Goal: Information Seeking & Learning: Check status

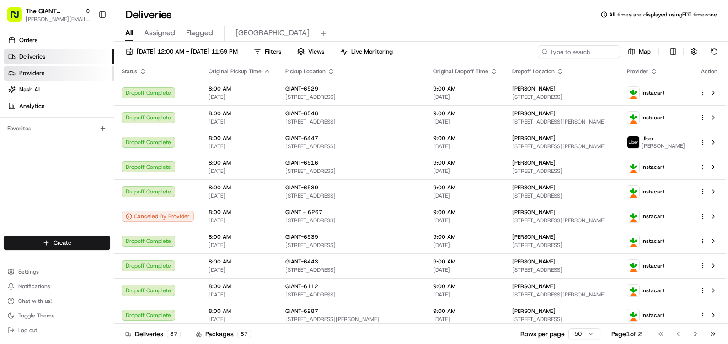
click at [41, 69] on span "Providers" at bounding box center [31, 73] width 25 height 8
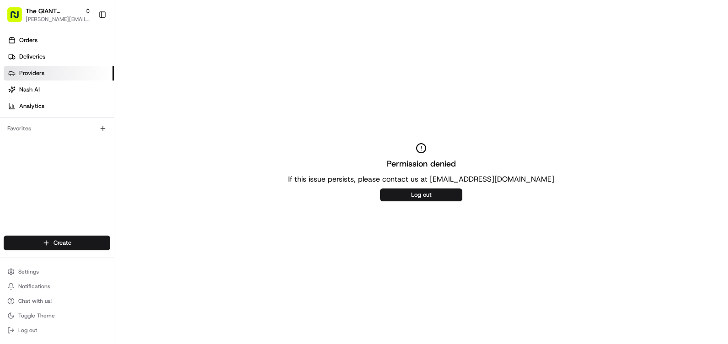
click at [61, 64] on ul "Orders Deliveries Providers [PERSON_NAME] Analytics" at bounding box center [59, 73] width 110 height 80
click at [61, 59] on link "Deliveries" at bounding box center [59, 56] width 110 height 15
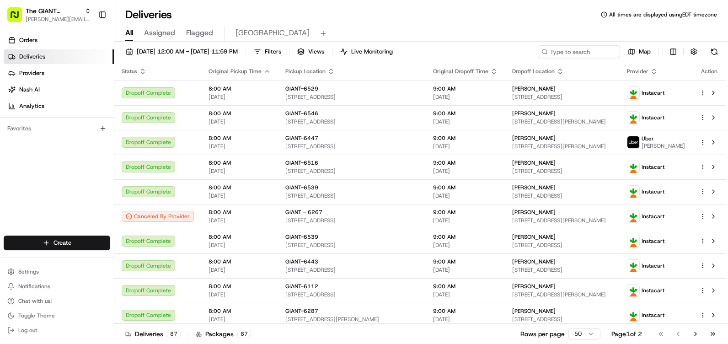
click at [259, 35] on span "[GEOGRAPHIC_DATA]" at bounding box center [272, 32] width 74 height 11
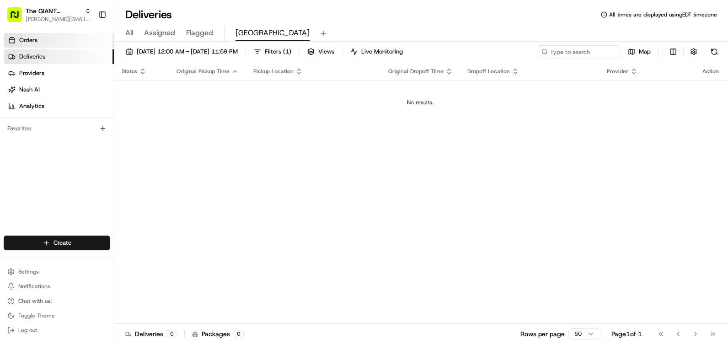
click at [28, 43] on span "Orders" at bounding box center [28, 40] width 18 height 8
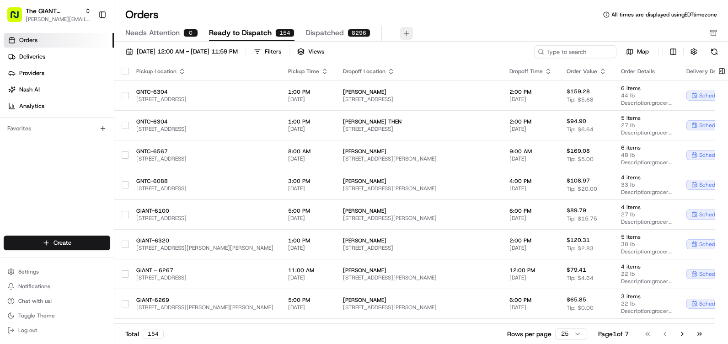
click at [402, 34] on button at bounding box center [406, 33] width 13 height 13
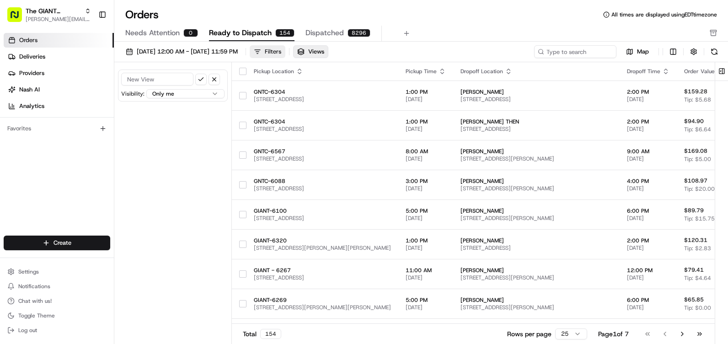
click at [281, 50] on div "Filters" at bounding box center [273, 52] width 16 height 8
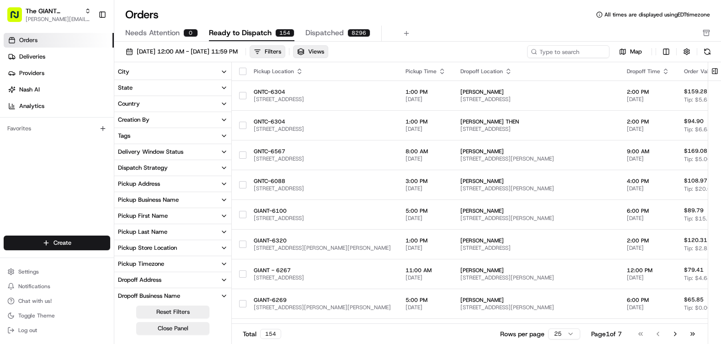
click at [201, 72] on button "City" at bounding box center [172, 72] width 117 height 16
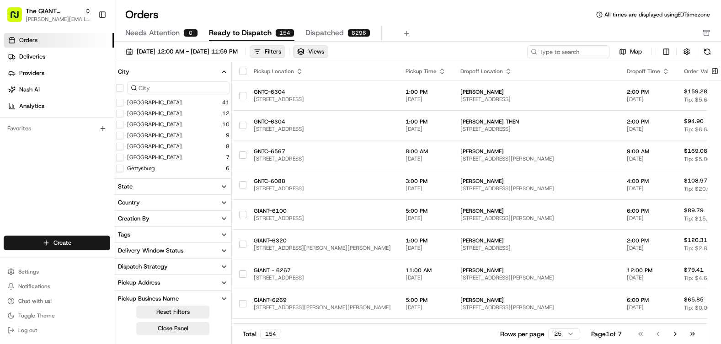
click at [186, 95] on div at bounding box center [172, 88] width 117 height 16
click at [157, 86] on div "Harrisburg Harrisburg" at bounding box center [154, 90] width 62 height 13
click at [162, 87] on input at bounding box center [178, 87] width 102 height 13
type input "new"
click at [137, 131] on div "Newport 2" at bounding box center [172, 135] width 117 height 9
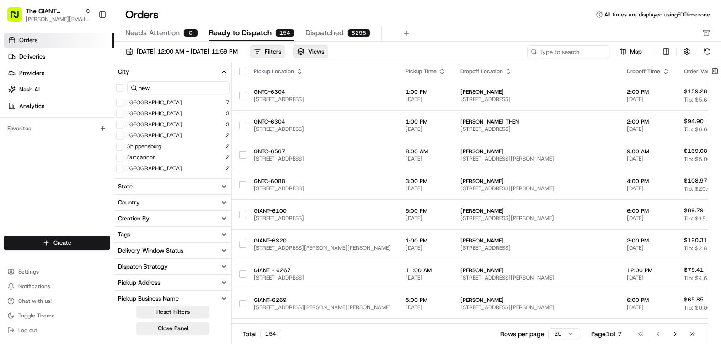
click at [136, 135] on label "[GEOGRAPHIC_DATA]" at bounding box center [154, 135] width 55 height 7
click at [123, 135] on button "[GEOGRAPHIC_DATA]" at bounding box center [119, 135] width 7 height 7
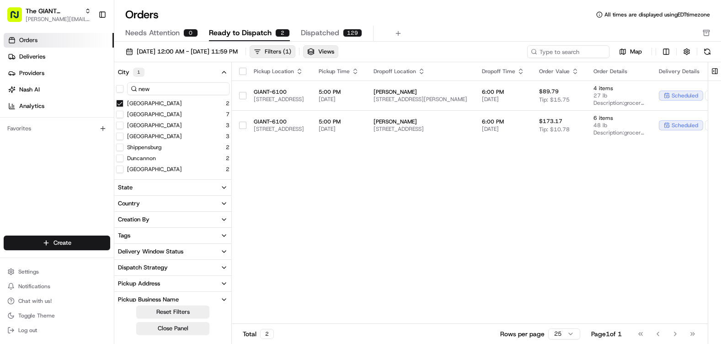
click at [295, 50] on button "Filters ( 1 )" at bounding box center [273, 51] width 46 height 13
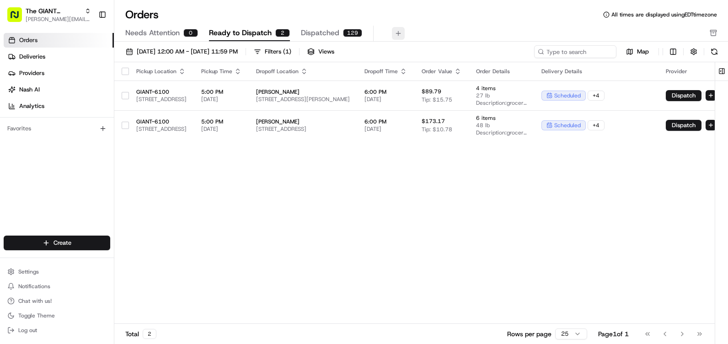
click at [399, 31] on button at bounding box center [398, 33] width 13 height 13
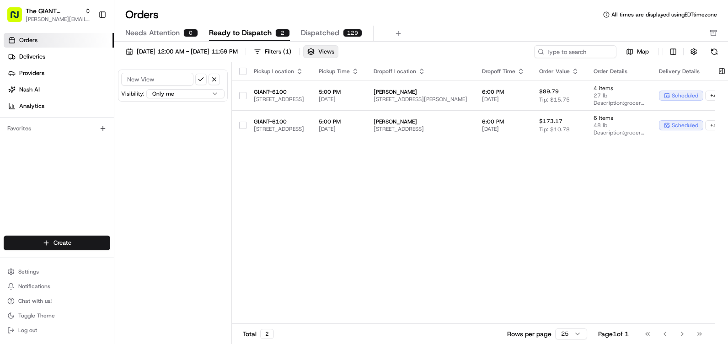
click at [178, 77] on input at bounding box center [157, 79] width 72 height 13
type input "[GEOGRAPHIC_DATA]"
click at [199, 80] on button "submit" at bounding box center [200, 79] width 11 height 11
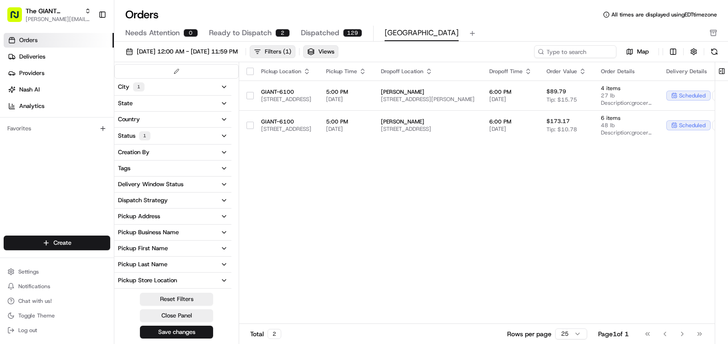
click at [291, 51] on div "Filters ( 1 )" at bounding box center [278, 52] width 27 height 8
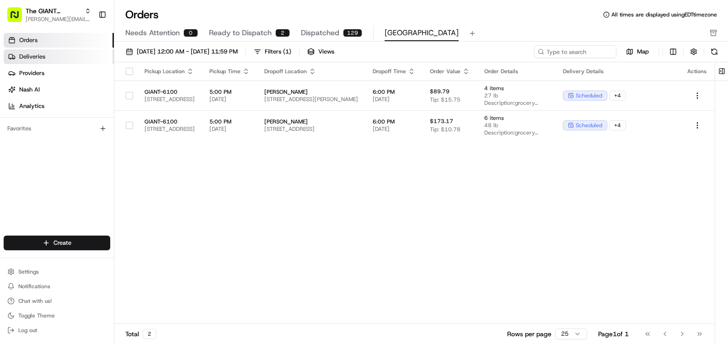
click at [27, 59] on span "Deliveries" at bounding box center [32, 57] width 26 height 8
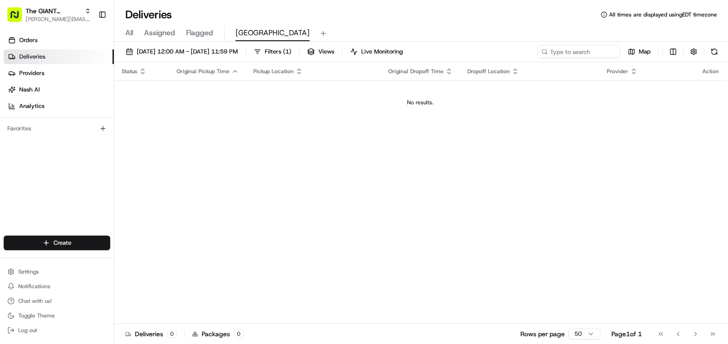
click at [303, 111] on td "No results." at bounding box center [420, 102] width 612 height 44
click at [66, 44] on link "Orders" at bounding box center [59, 40] width 110 height 15
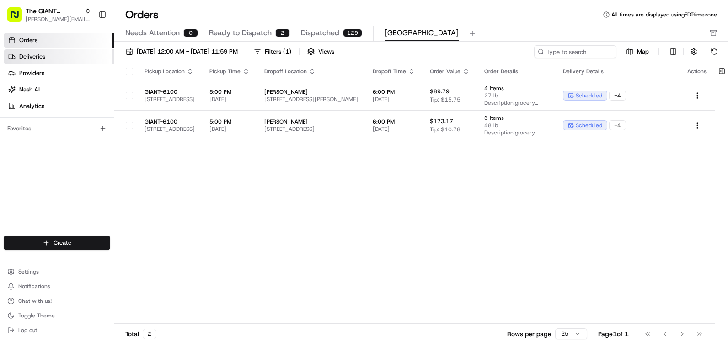
click at [69, 54] on link "Deliveries" at bounding box center [59, 56] width 110 height 15
